Goal: Task Accomplishment & Management: Complete application form

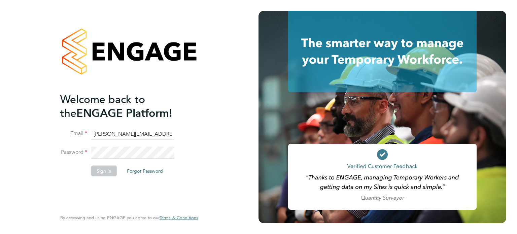
click at [108, 128] on input "shauna.mckeon@morgansindall.com" at bounding box center [132, 134] width 83 height 12
type input "steve.kenny@vgcgroup.co.uk"
click at [111, 166] on button "Sign In" at bounding box center [104, 170] width 26 height 11
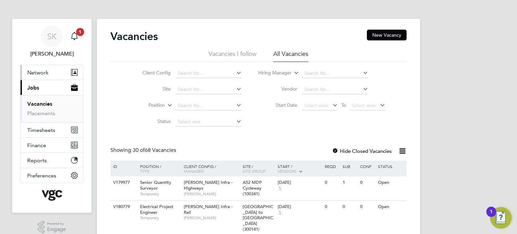
click at [34, 78] on button "Network" at bounding box center [52, 72] width 63 height 15
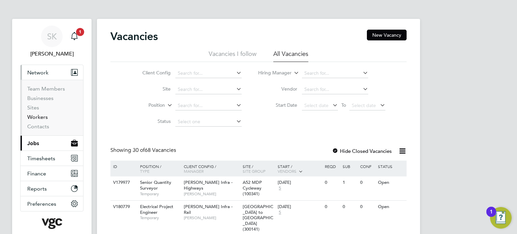
click at [38, 117] on link "Workers" at bounding box center [37, 117] width 21 height 6
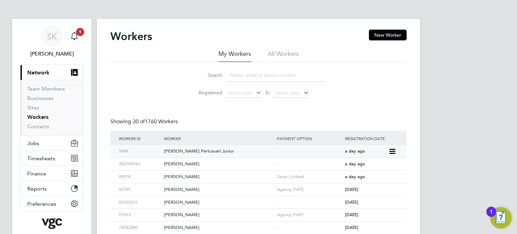
click at [190, 150] on div "[PERSON_NAME] Pertussati Junior" at bounding box center [218, 151] width 113 height 12
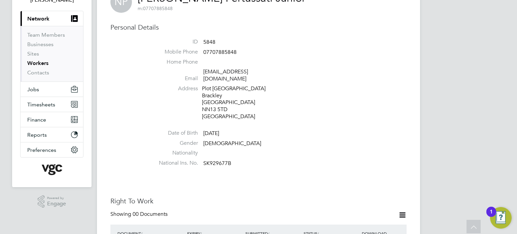
scroll to position [40, 0]
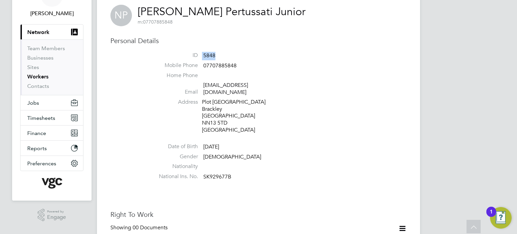
drag, startPoint x: 216, startPoint y: 54, endPoint x: 197, endPoint y: 55, distance: 18.3
click at [197, 55] on li "ID 5848" at bounding box center [279, 57] width 256 height 10
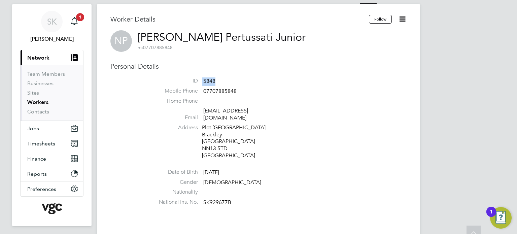
scroll to position [13, 0]
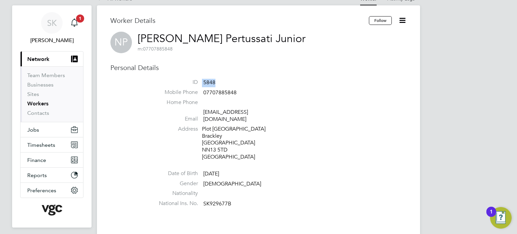
click at [36, 103] on link "Workers" at bounding box center [37, 103] width 21 height 6
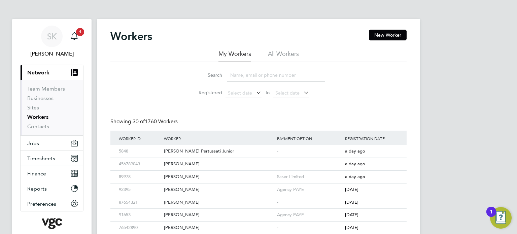
drag, startPoint x: 89, startPoint y: 100, endPoint x: 350, endPoint y: 59, distance: 264.1
click at [383, 37] on button "New Worker" at bounding box center [388, 35] width 38 height 11
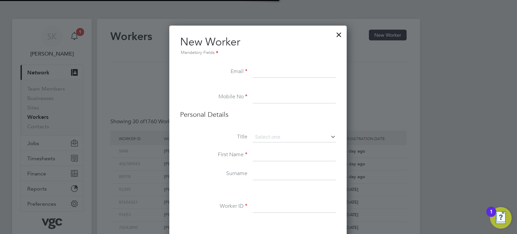
scroll to position [516, 178]
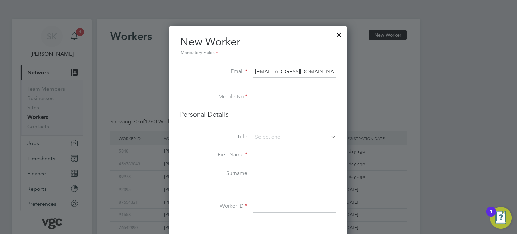
type input "dddjjdj@twat.com"
click at [259, 207] on input at bounding box center [294, 207] width 83 height 12
click at [272, 214] on li "Worker ID" at bounding box center [258, 210] width 156 height 19
click at [272, 204] on input at bounding box center [294, 207] width 83 height 12
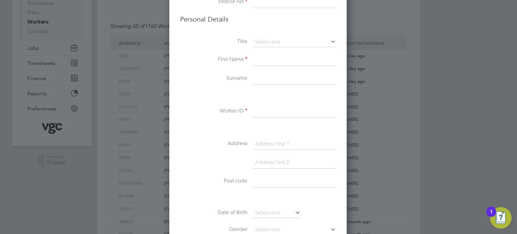
scroll to position [108, 0]
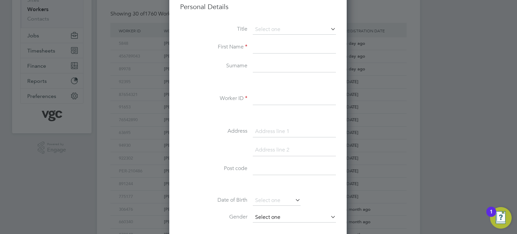
click at [284, 217] on input at bounding box center [294, 218] width 83 height 10
click at [318, 186] on li at bounding box center [258, 185] width 156 height 7
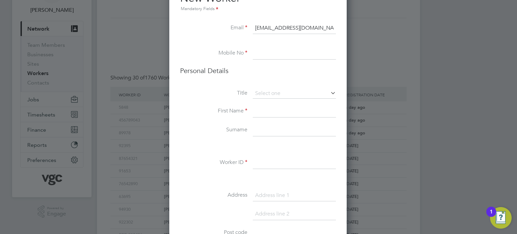
scroll to position [0, 0]
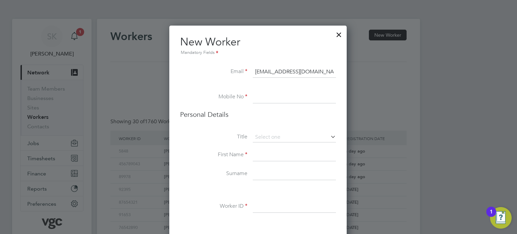
click at [340, 36] on div at bounding box center [339, 33] width 12 height 12
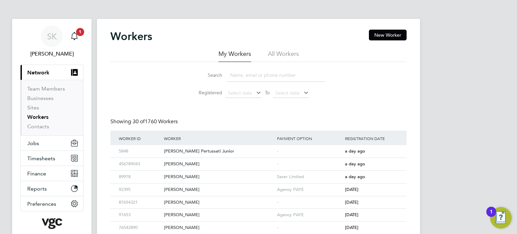
click at [43, 119] on link "Workers" at bounding box center [37, 117] width 21 height 6
click at [278, 52] on li "All Workers" at bounding box center [283, 56] width 31 height 12
click at [237, 77] on input at bounding box center [276, 75] width 98 height 13
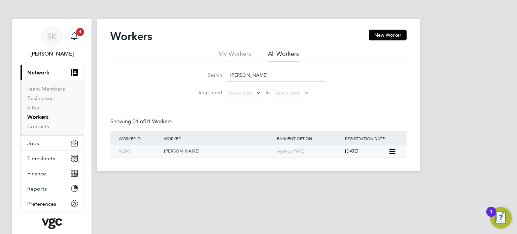
type input "lindsay carson"
click at [185, 151] on div "[PERSON_NAME]" at bounding box center [218, 151] width 113 height 12
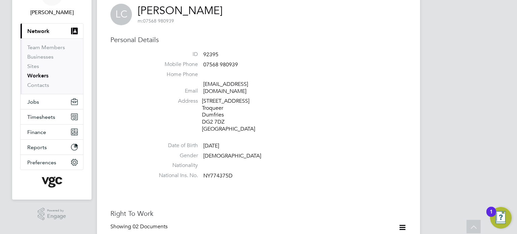
scroll to position [40, 0]
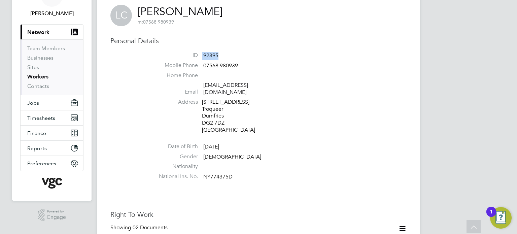
drag, startPoint x: 218, startPoint y: 56, endPoint x: 202, endPoint y: 54, distance: 16.3
click at [202, 54] on li "ID 92395" at bounding box center [279, 57] width 256 height 10
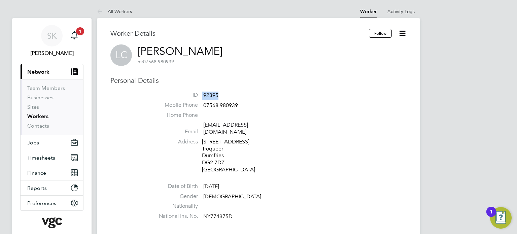
scroll to position [0, 0]
click at [39, 115] on link "Workers" at bounding box center [37, 117] width 21 height 6
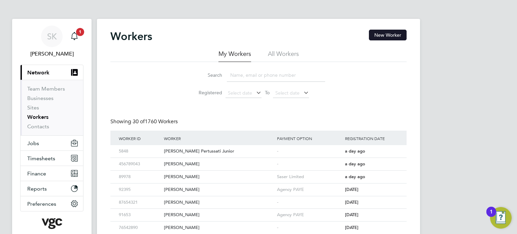
click at [386, 34] on button "New Worker" at bounding box center [388, 35] width 38 height 11
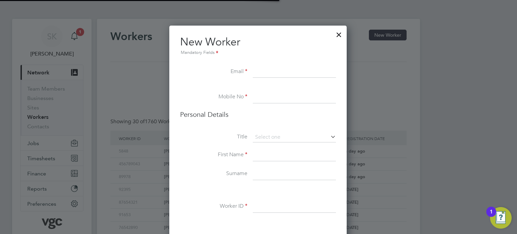
scroll to position [516, 178]
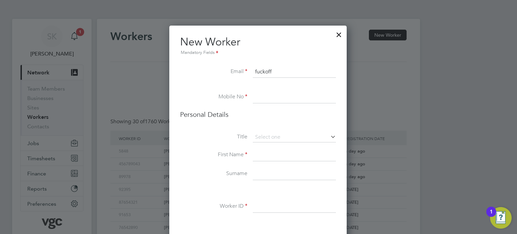
click at [274, 73] on input "fuckoff" at bounding box center [294, 72] width 83 height 12
type input "fuckoffelaine@twat.com"
click at [268, 95] on input at bounding box center [294, 97] width 83 height 12
type input "0777777777"
click at [261, 135] on input at bounding box center [294, 137] width 83 height 10
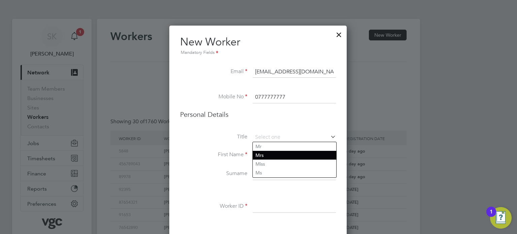
click at [264, 154] on li "Mrs" at bounding box center [295, 155] width 84 height 9
type input "Mrs"
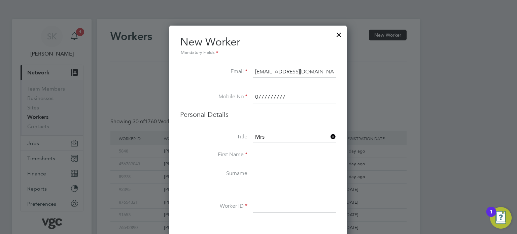
click at [259, 156] on input at bounding box center [294, 155] width 83 height 12
type input "fuckface"
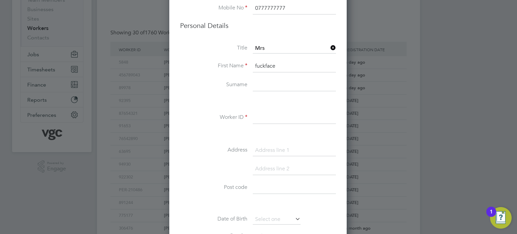
scroll to position [90, 0]
type input "ryan"
click at [255, 117] on input at bounding box center [294, 117] width 83 height 12
click at [260, 115] on input at bounding box center [294, 117] width 83 height 12
drag, startPoint x: 273, startPoint y: 115, endPoint x: 244, endPoint y: 116, distance: 28.7
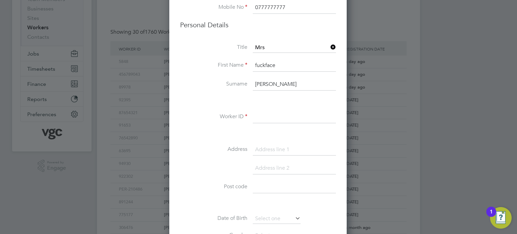
click at [244, 116] on li "Worker ID" at bounding box center [258, 120] width 156 height 19
drag, startPoint x: 267, startPoint y: 117, endPoint x: 255, endPoint y: 117, distance: 12.1
click at [255, 117] on input at bounding box center [294, 117] width 83 height 12
type input "69092"
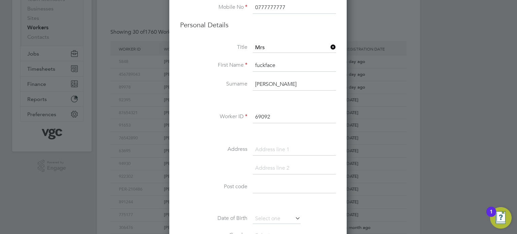
drag, startPoint x: 286, startPoint y: 116, endPoint x: 248, endPoint y: 119, distance: 38.5
click at [248, 119] on li "Worker ID 69092" at bounding box center [258, 120] width 156 height 19
click at [259, 158] on li "Address" at bounding box center [258, 153] width 156 height 19
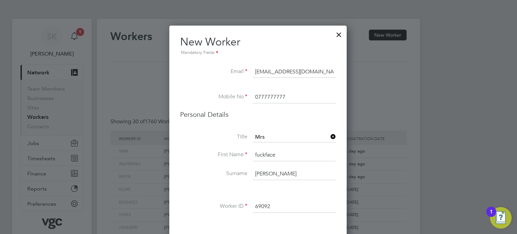
scroll to position [13, 0]
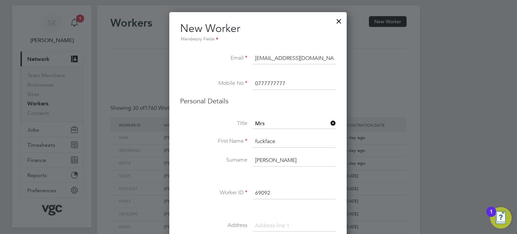
click at [339, 21] on div at bounding box center [339, 19] width 12 height 12
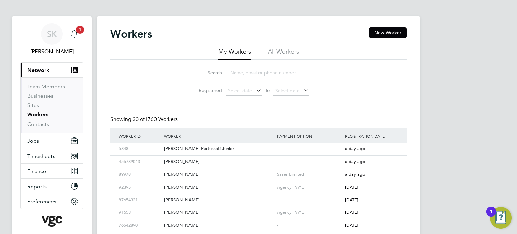
scroll to position [0, 0]
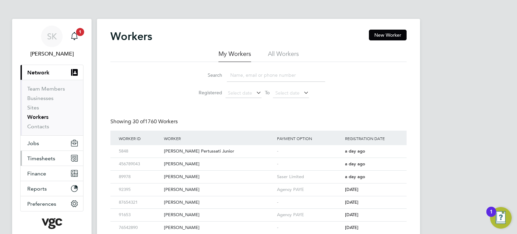
click at [42, 157] on span "Timesheets" at bounding box center [41, 158] width 28 height 6
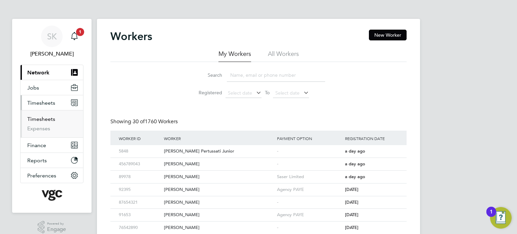
click at [40, 120] on link "Timesheets" at bounding box center [41, 119] width 28 height 6
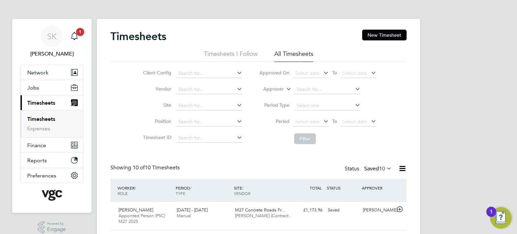
click at [184, 100] on li "Site" at bounding box center [192, 106] width 118 height 16
click at [182, 104] on input at bounding box center [209, 105] width 66 height 9
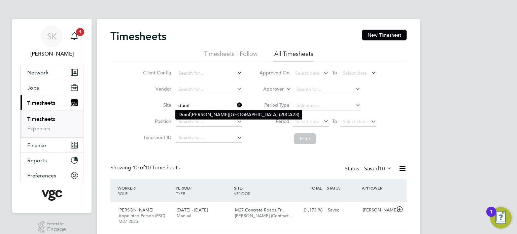
click at [185, 112] on b "Dumf" at bounding box center [185, 115] width 12 height 6
type input "[GEOGRAPHIC_DATA] (20CA23)"
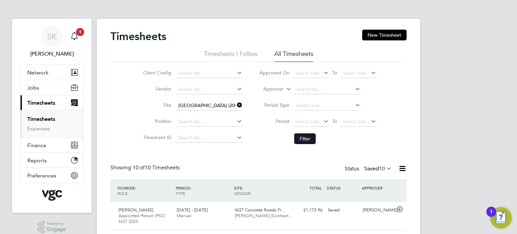
click at [305, 136] on button "Filter" at bounding box center [305, 138] width 22 height 11
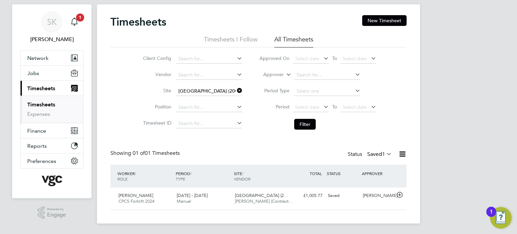
click at [385, 155] on icon at bounding box center [385, 153] width 0 height 9
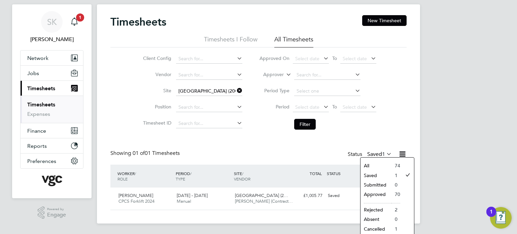
click at [380, 195] on li "Approved" at bounding box center [376, 194] width 31 height 9
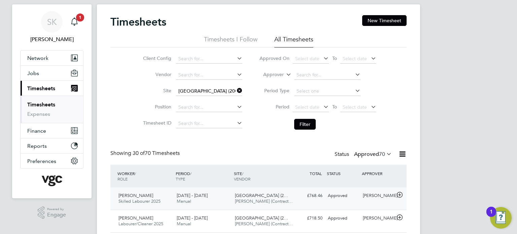
click at [261, 196] on span "Dumfries High School (2…" at bounding box center [261, 196] width 53 height 6
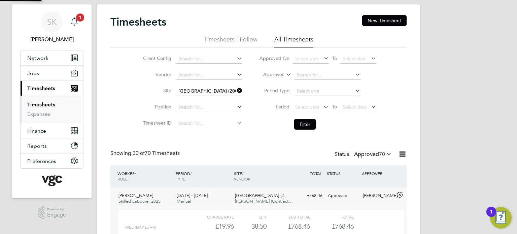
click at [261, 196] on span "Dumfries High School (2…" at bounding box center [261, 196] width 53 height 6
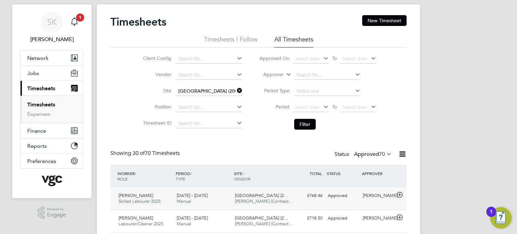
click at [261, 196] on span "Dumfries High School (2…" at bounding box center [261, 196] width 53 height 6
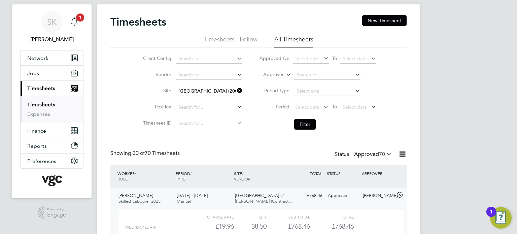
click at [366, 188] on div "Lindsay Carson Skilled Labourer 2025 13 - 19 Sep 2025 13 - 19 Sep 2025 Manual D…" at bounding box center [258, 230] width 296 height 84
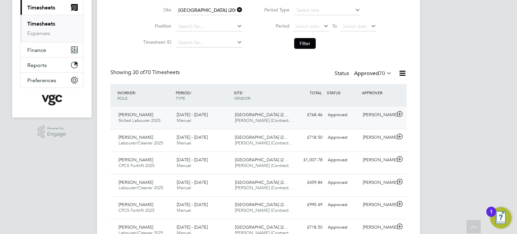
click at [365, 117] on div "[PERSON_NAME]" at bounding box center [377, 114] width 35 height 11
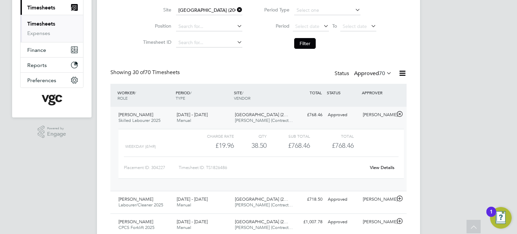
click at [379, 167] on link "View Details" at bounding box center [382, 168] width 25 height 6
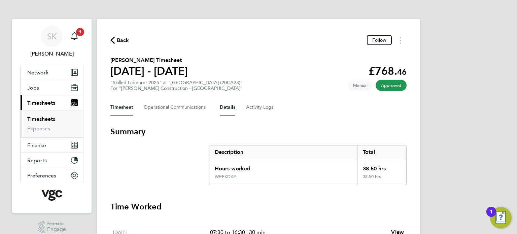
click at [228, 109] on button "Details" at bounding box center [227, 107] width 15 height 16
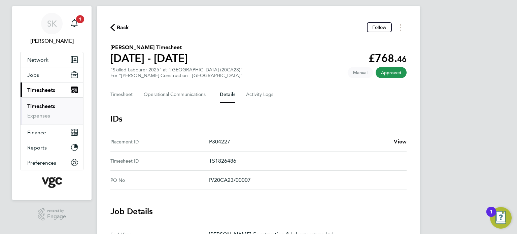
scroll to position [13, 0]
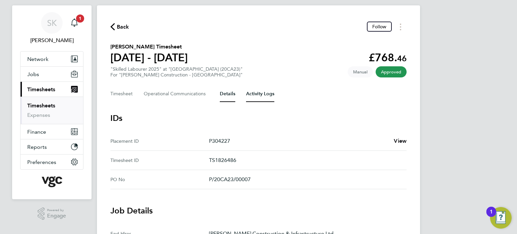
click at [255, 94] on Logs-tab "Activity Logs" at bounding box center [260, 94] width 28 height 16
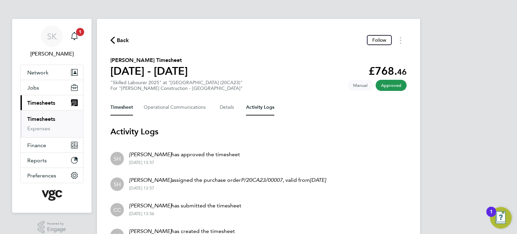
click at [125, 106] on button "Timesheet" at bounding box center [121, 107] width 23 height 16
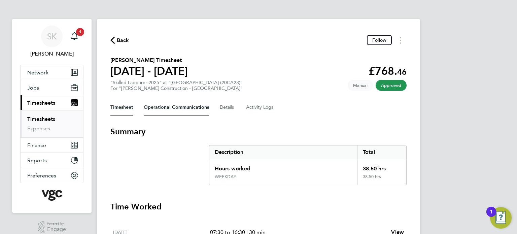
click at [147, 107] on Communications-tab "Operational Communications" at bounding box center [176, 107] width 65 height 16
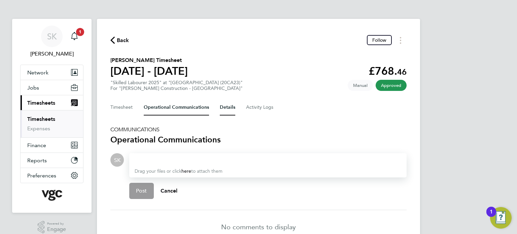
click at [224, 110] on button "Details" at bounding box center [227, 107] width 15 height 16
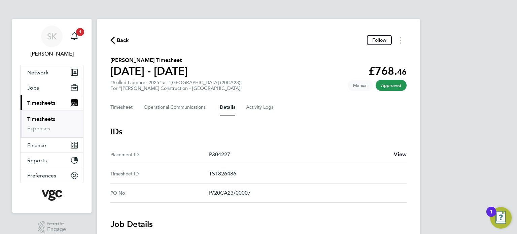
click at [396, 155] on span "View" at bounding box center [400, 154] width 13 height 6
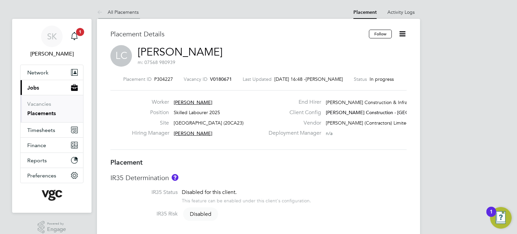
click at [106, 13] on link "All Placements" at bounding box center [118, 12] width 42 height 6
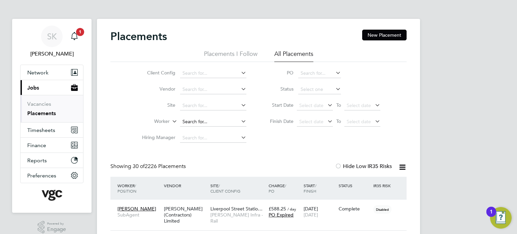
click at [185, 119] on input at bounding box center [213, 121] width 66 height 9
type input "461215"
click at [41, 87] on button "Current page: Jobs" at bounding box center [52, 87] width 63 height 15
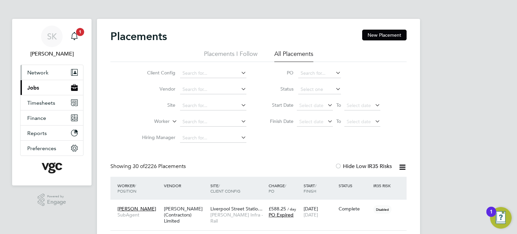
click at [38, 76] on button "Network" at bounding box center [52, 72] width 63 height 15
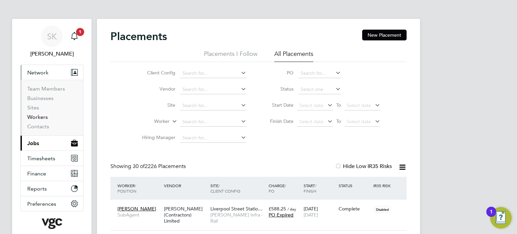
click at [42, 119] on link "Workers" at bounding box center [37, 117] width 21 height 6
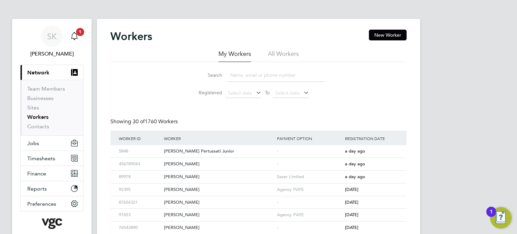
click at [236, 74] on input at bounding box center [276, 75] width 98 height 13
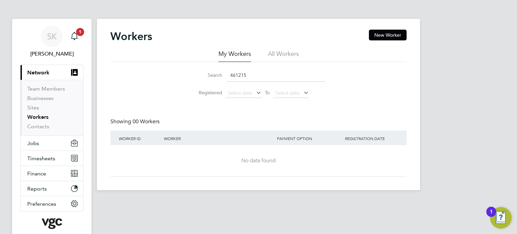
type input "461215"
click at [293, 56] on li "All Workers" at bounding box center [283, 56] width 31 height 12
click at [380, 38] on button "New Worker" at bounding box center [388, 35] width 38 height 11
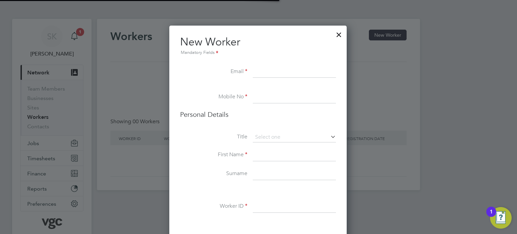
scroll to position [516, 178]
click at [338, 38] on div at bounding box center [339, 33] width 12 height 12
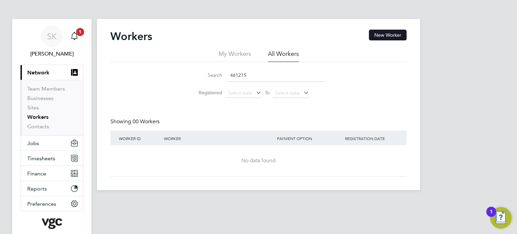
click at [370, 33] on button "New Worker" at bounding box center [388, 35] width 38 height 11
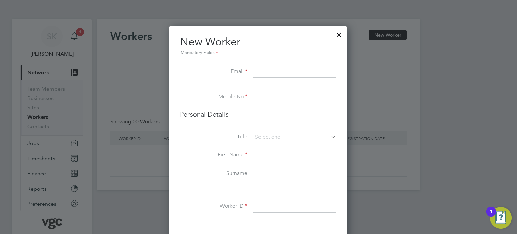
click at [218, 85] on li at bounding box center [258, 88] width 156 height 7
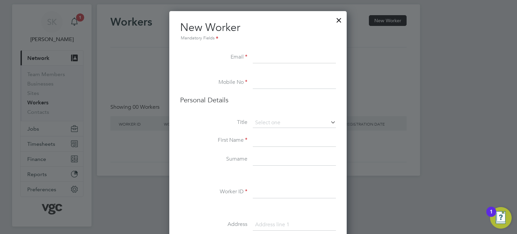
scroll to position [13, 0]
